Goal: Transaction & Acquisition: Purchase product/service

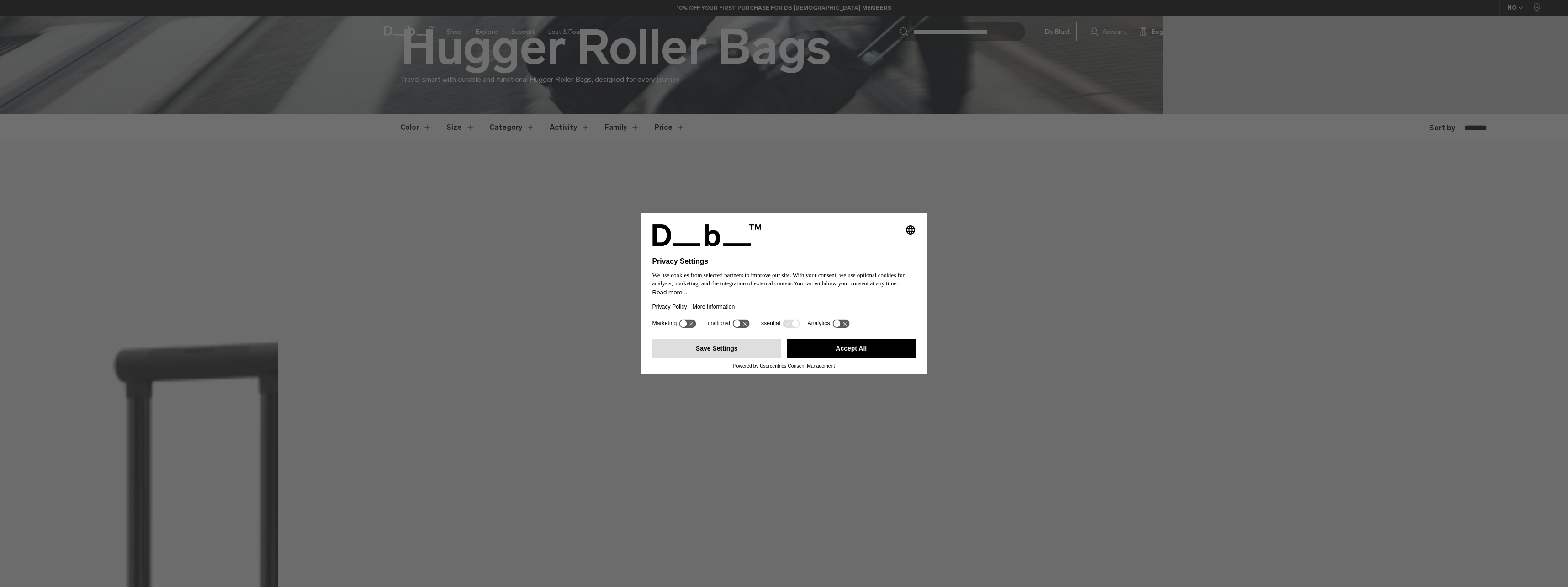
click at [731, 349] on button "Save Settings" at bounding box center [717, 348] width 129 height 18
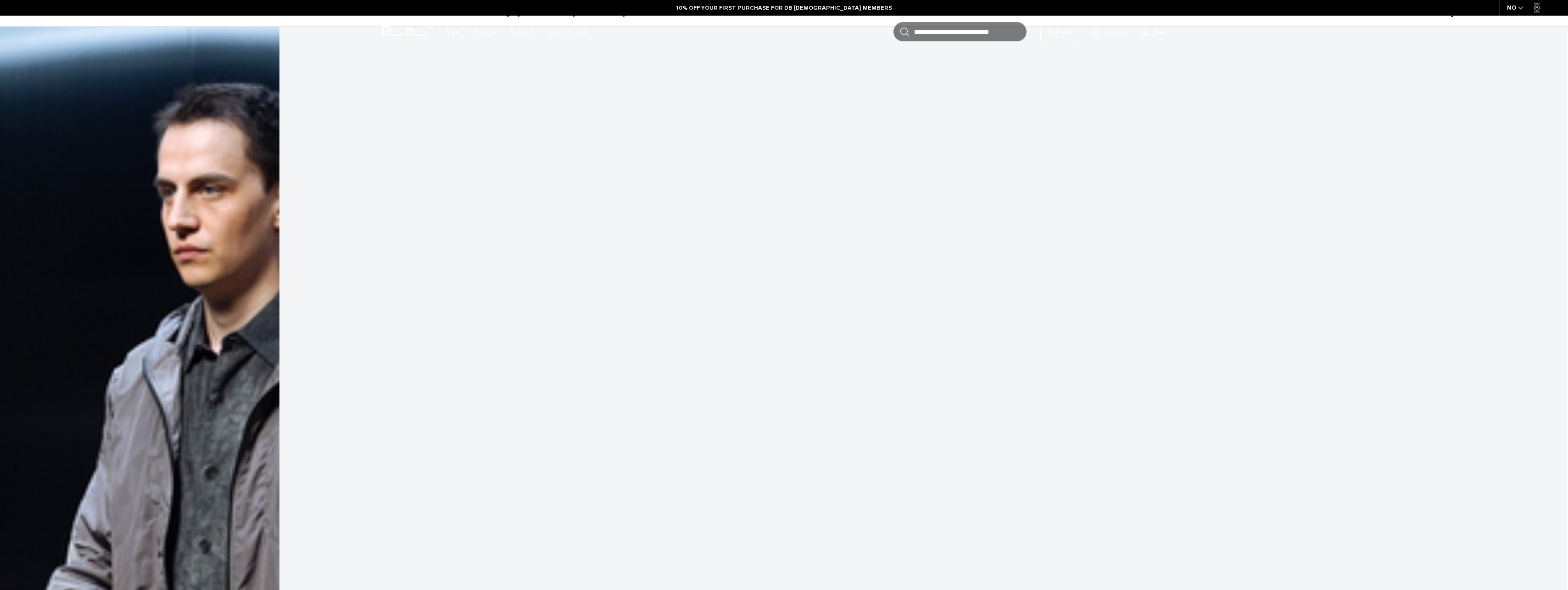
scroll to position [322, 0]
